Goal: Task Accomplishment & Management: Manage account settings

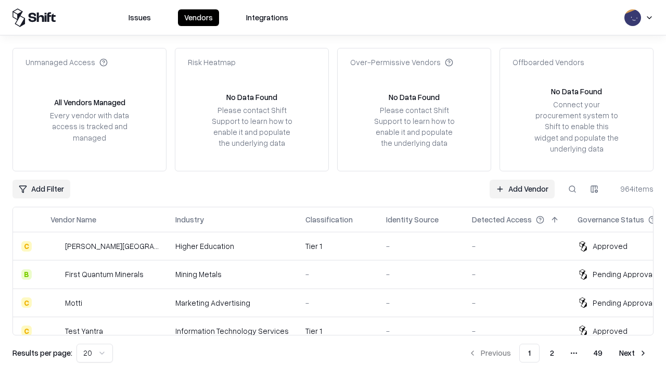
click at [522, 188] on link "Add Vendor" at bounding box center [522, 189] width 65 height 19
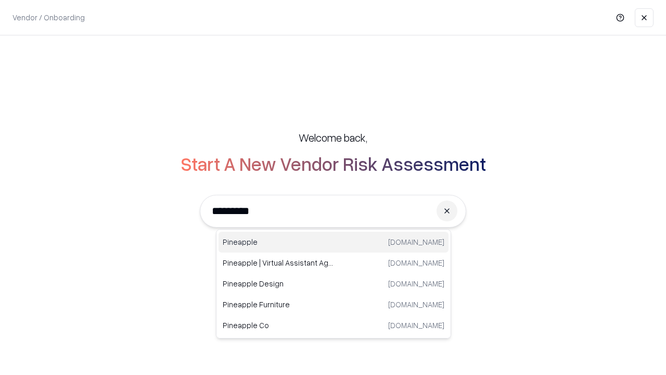
click at [334, 242] on div "Pineapple [DOMAIN_NAME]" at bounding box center [334, 242] width 230 height 21
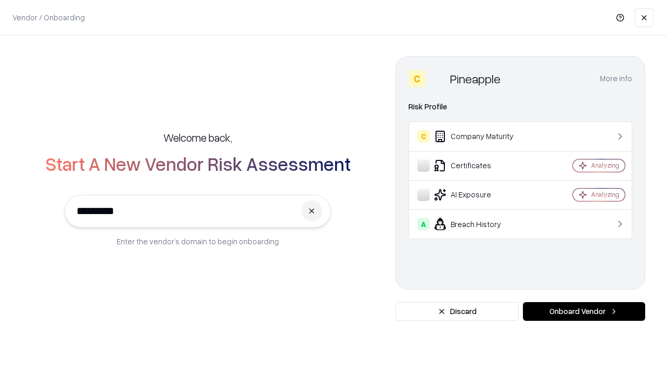
type input "*********"
click at [584, 311] on button "Onboard Vendor" at bounding box center [584, 311] width 122 height 19
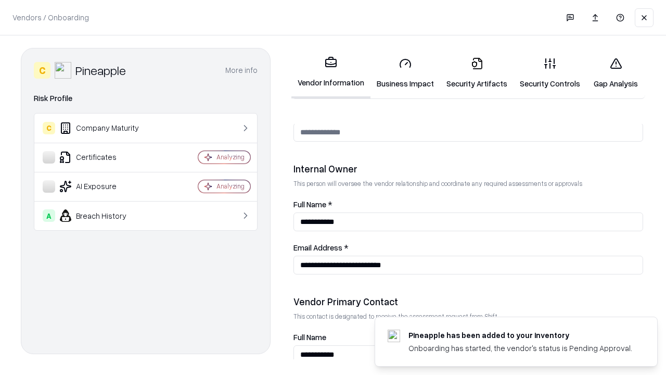
scroll to position [539, 0]
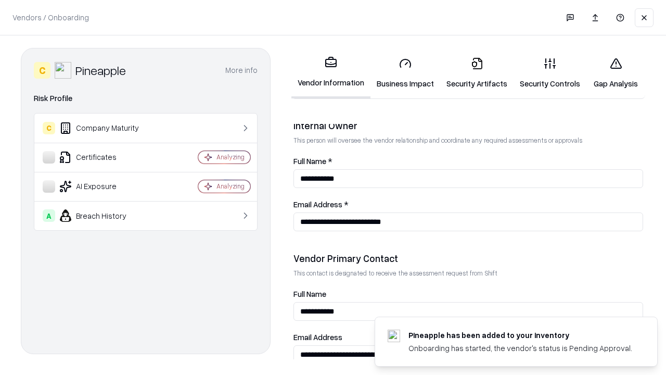
click at [405, 73] on link "Business Impact" at bounding box center [406, 73] width 70 height 48
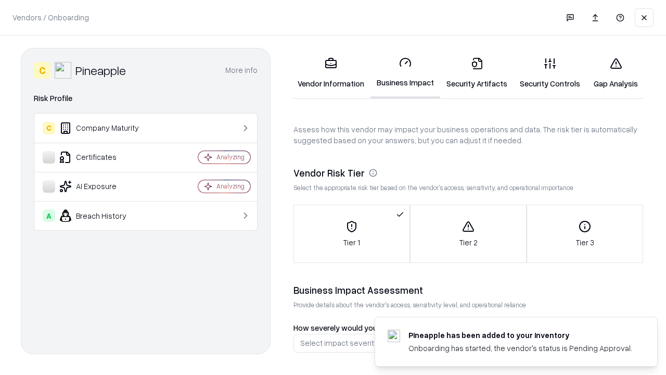
click at [477, 73] on link "Security Artifacts" at bounding box center [476, 73] width 73 height 48
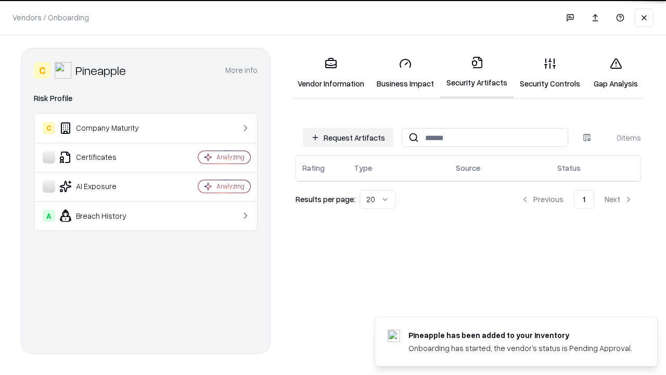
click at [348, 137] on button "Request Artifacts" at bounding box center [348, 137] width 91 height 19
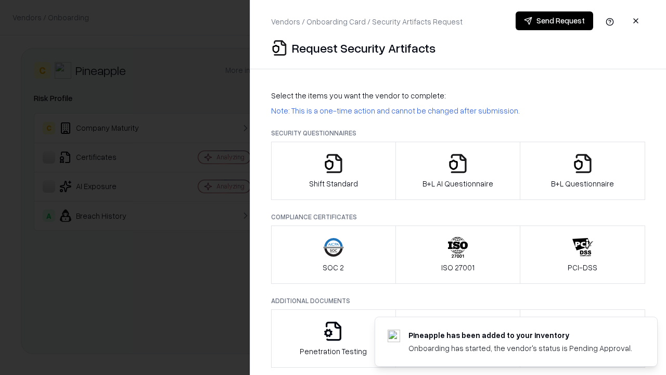
click at [333, 171] on icon "button" at bounding box center [333, 163] width 21 height 21
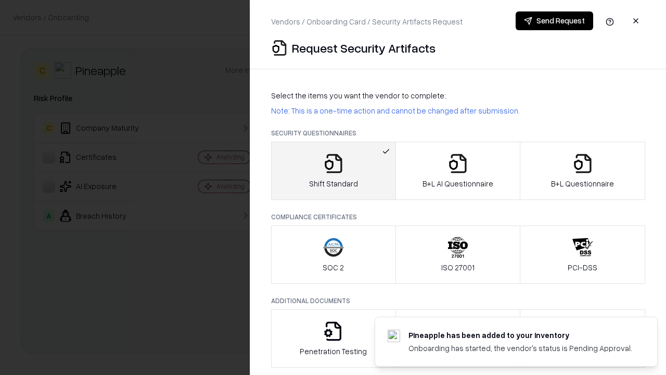
click at [554, 21] on button "Send Request" at bounding box center [555, 20] width 78 height 19
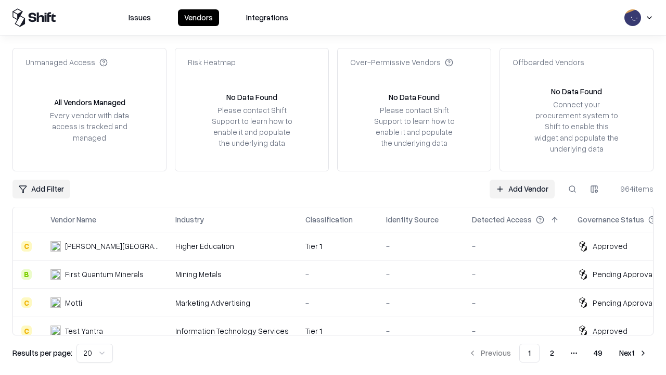
click at [522, 188] on link "Add Vendor" at bounding box center [522, 189] width 65 height 19
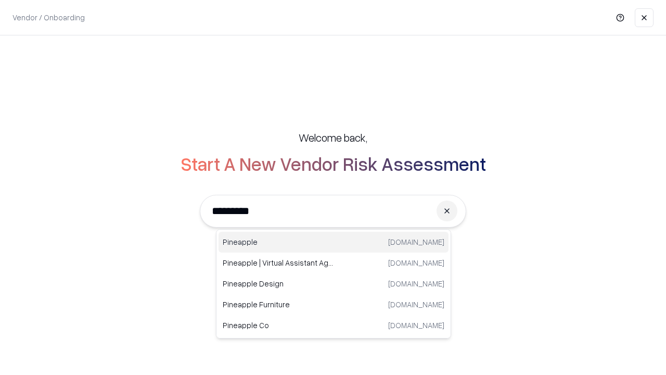
click at [334, 242] on div "Pineapple [DOMAIN_NAME]" at bounding box center [334, 242] width 230 height 21
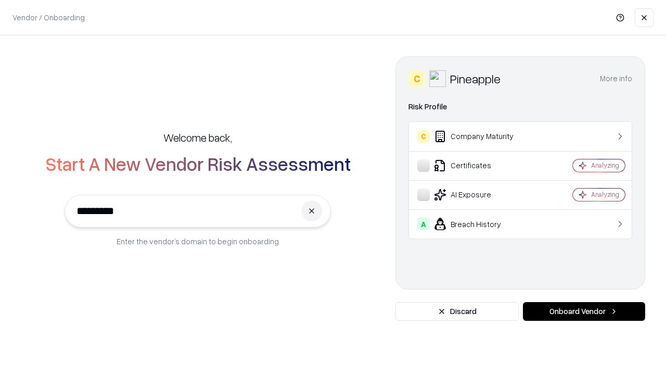
type input "*********"
click at [584, 311] on button "Onboard Vendor" at bounding box center [584, 311] width 122 height 19
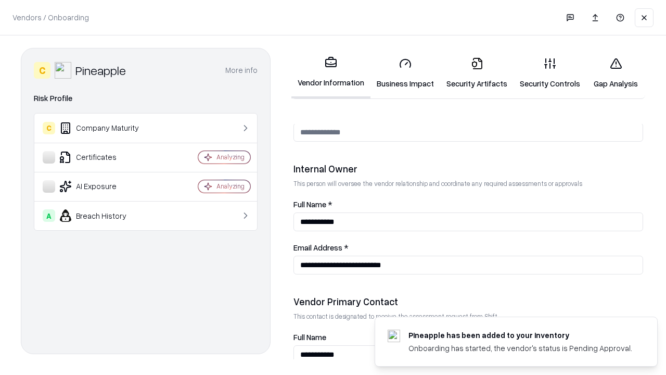
scroll to position [539, 0]
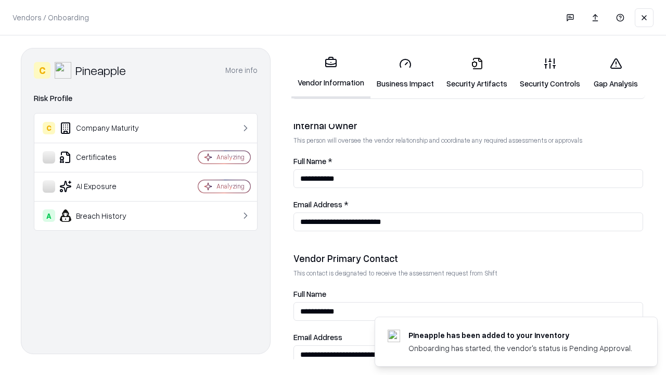
click at [616, 73] on link "Gap Analysis" at bounding box center [615, 73] width 59 height 48
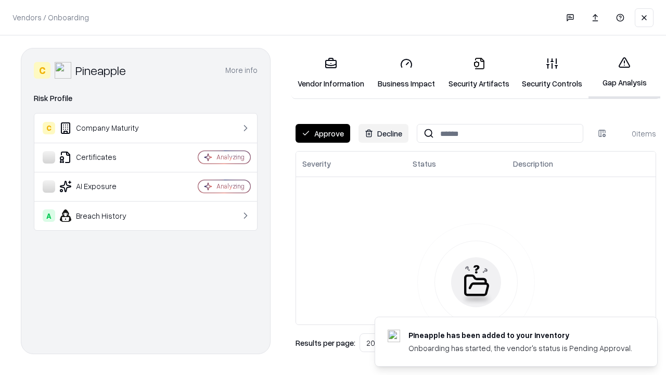
click at [323, 133] on button "Approve" at bounding box center [323, 133] width 55 height 19
